Goal: Task Accomplishment & Management: Manage account settings

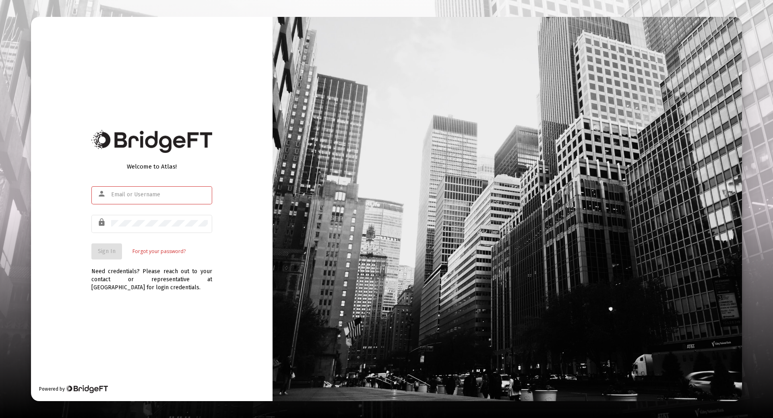
click at [111, 197] on input "text" at bounding box center [159, 195] width 97 height 6
type input "gressranch@gmail.com"
click at [106, 252] on span "Sign In" at bounding box center [107, 251] width 18 height 7
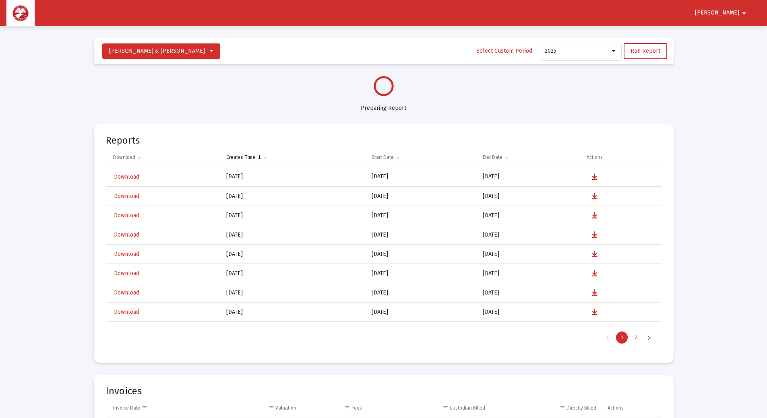
select select "View all"
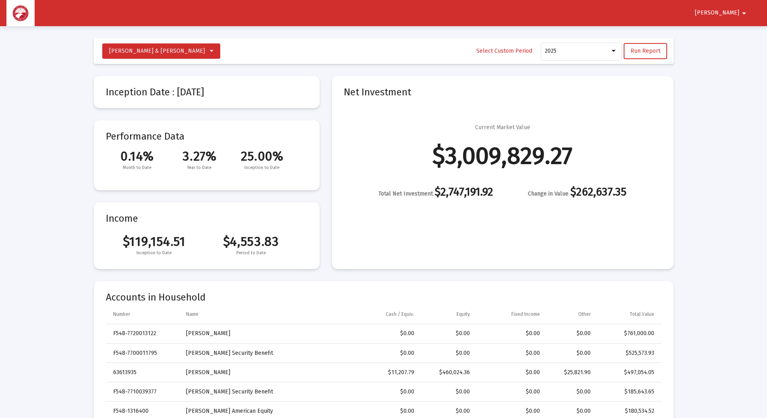
click at [743, 13] on mat-icon "arrow_drop_down" at bounding box center [744, 13] width 10 height 16
click at [731, 34] on button "Logout" at bounding box center [729, 34] width 45 height 19
